Goal: Navigation & Orientation: Find specific page/section

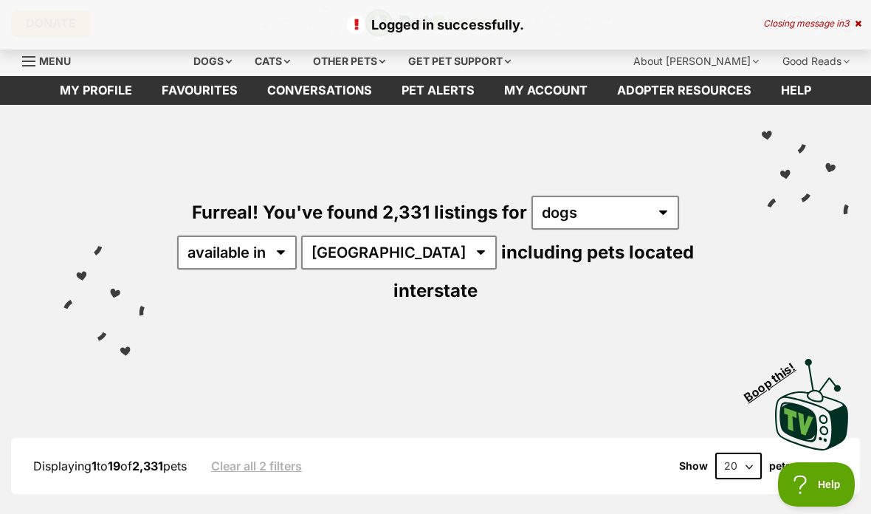
click at [204, 93] on link "Favourites" at bounding box center [200, 90] width 106 height 29
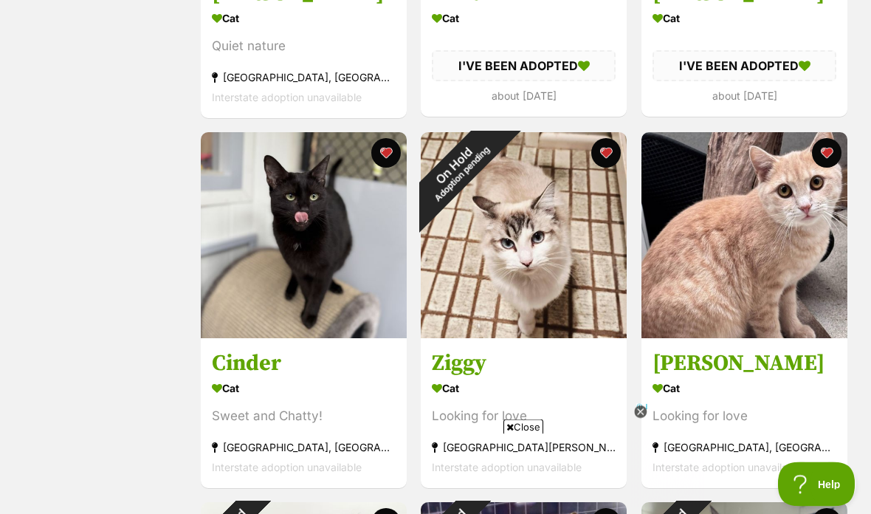
scroll to position [540, 0]
click at [779, 250] on img at bounding box center [745, 235] width 206 height 206
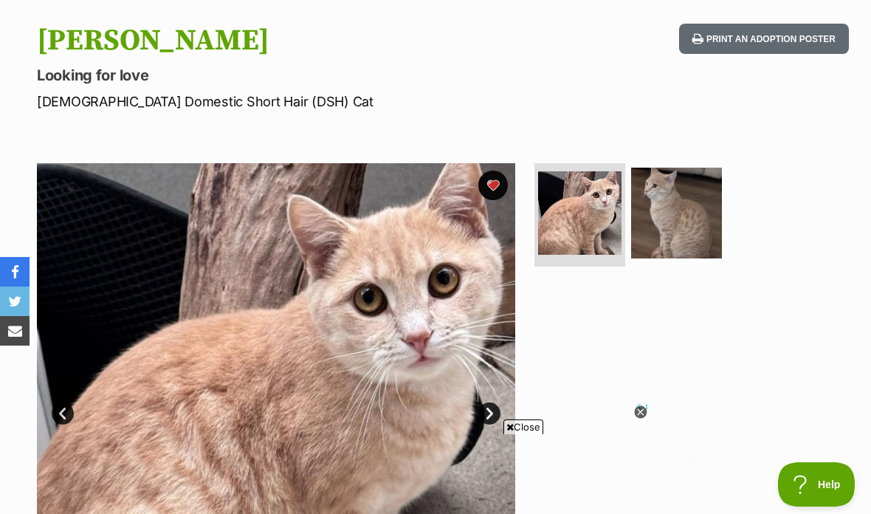
click at [588, 214] on img at bounding box center [579, 212] width 83 height 83
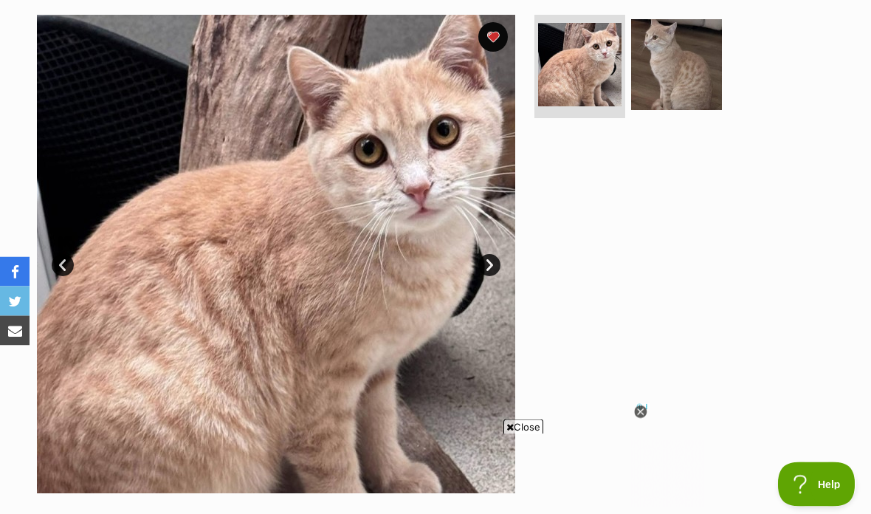
scroll to position [292, 0]
click at [579, 64] on img at bounding box center [579, 64] width 83 height 83
click at [597, 68] on img at bounding box center [579, 64] width 83 height 83
click at [676, 73] on img at bounding box center [676, 64] width 91 height 91
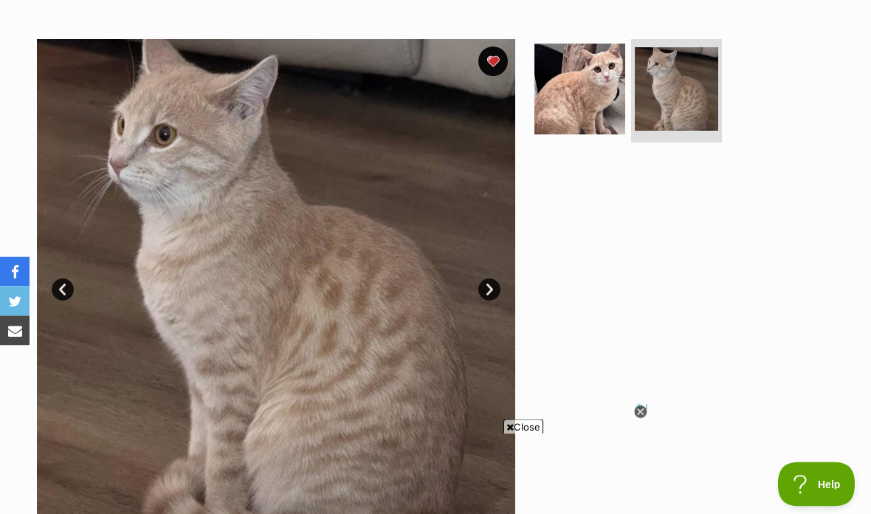
scroll to position [254, 0]
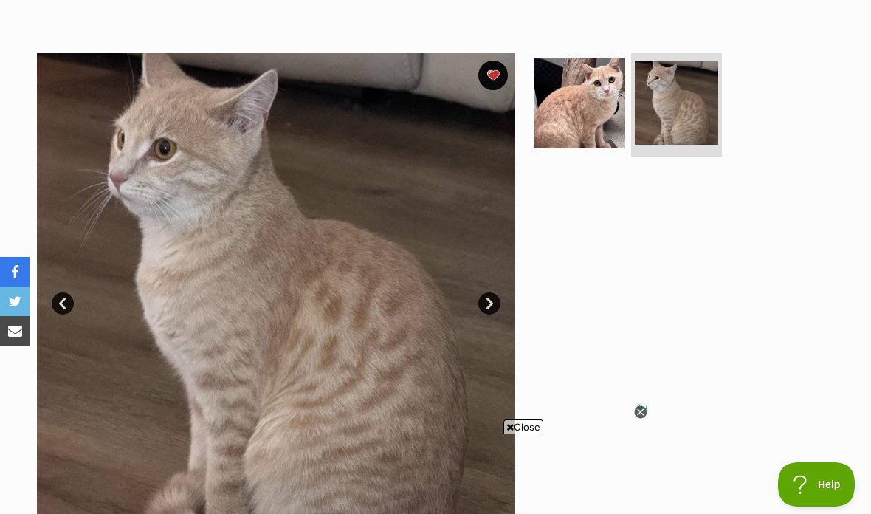
click at [603, 113] on img at bounding box center [580, 103] width 91 height 91
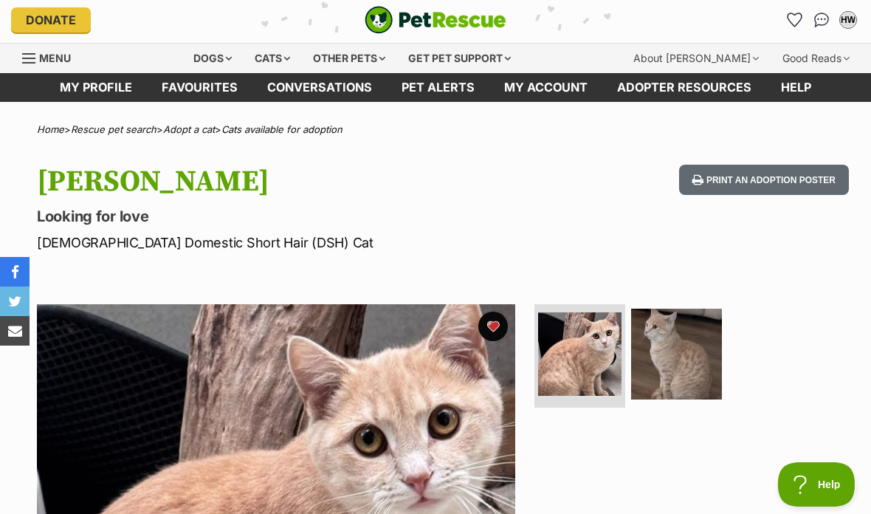
scroll to position [0, 0]
